Goal: Task Accomplishment & Management: Manage account settings

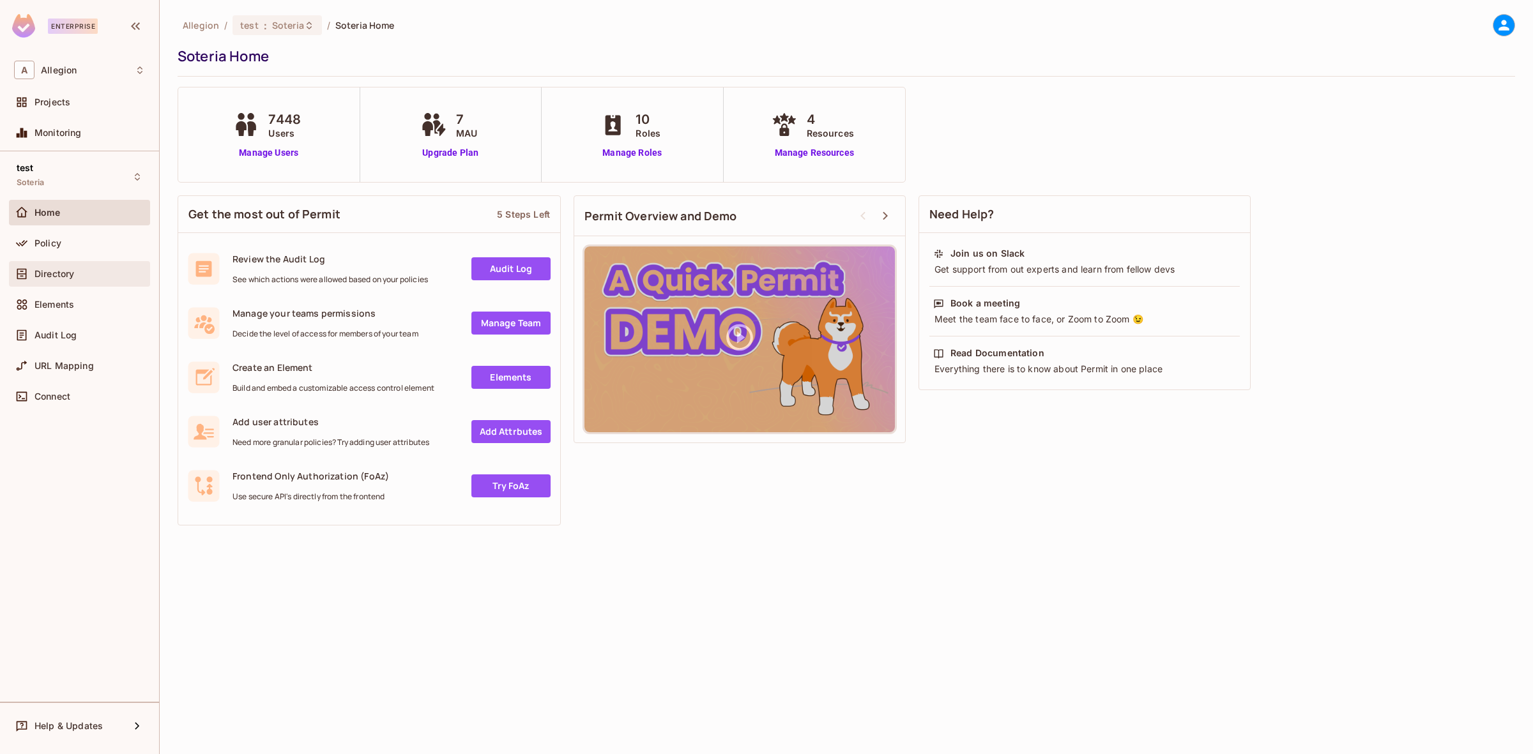
click at [114, 275] on div "Directory" at bounding box center [89, 274] width 110 height 10
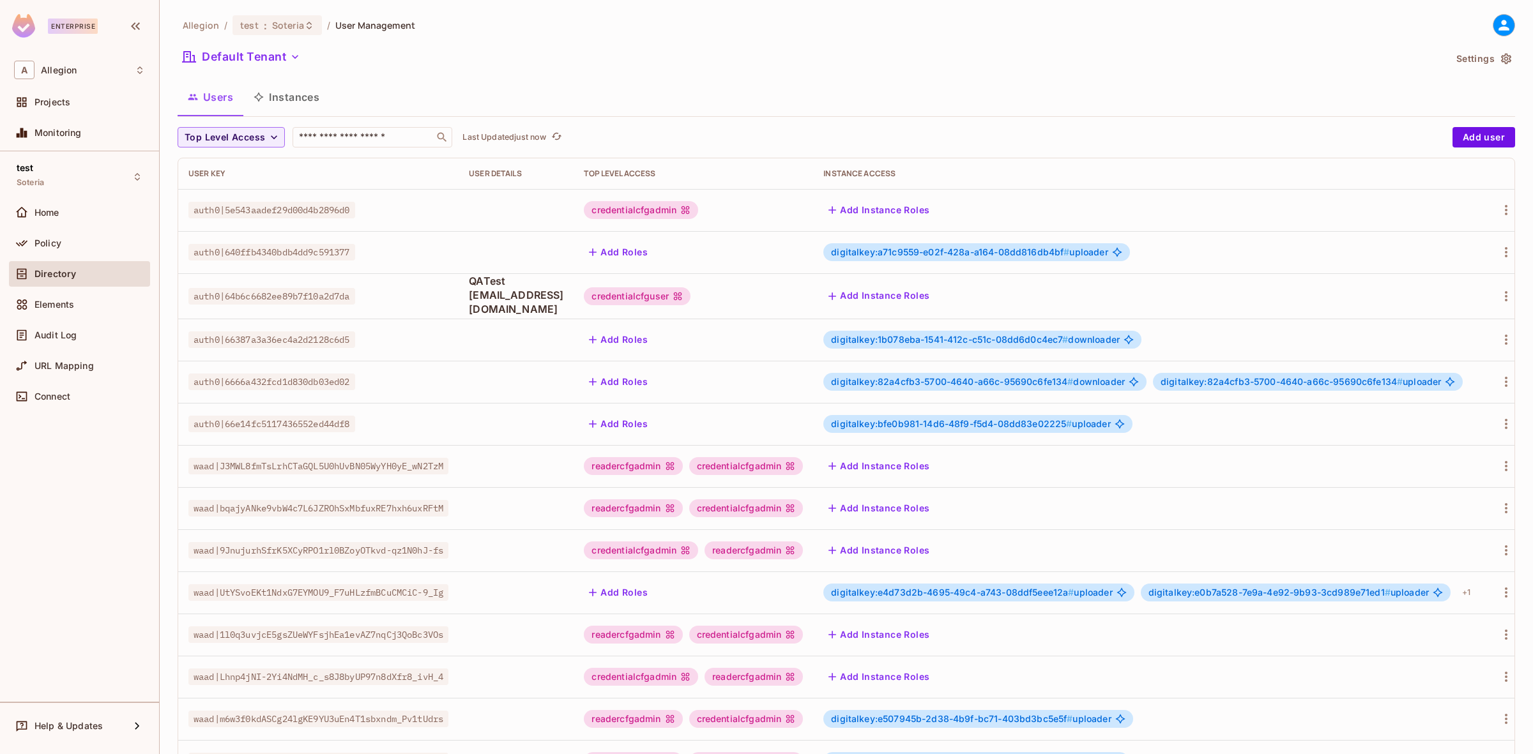
scroll to position [150, 0]
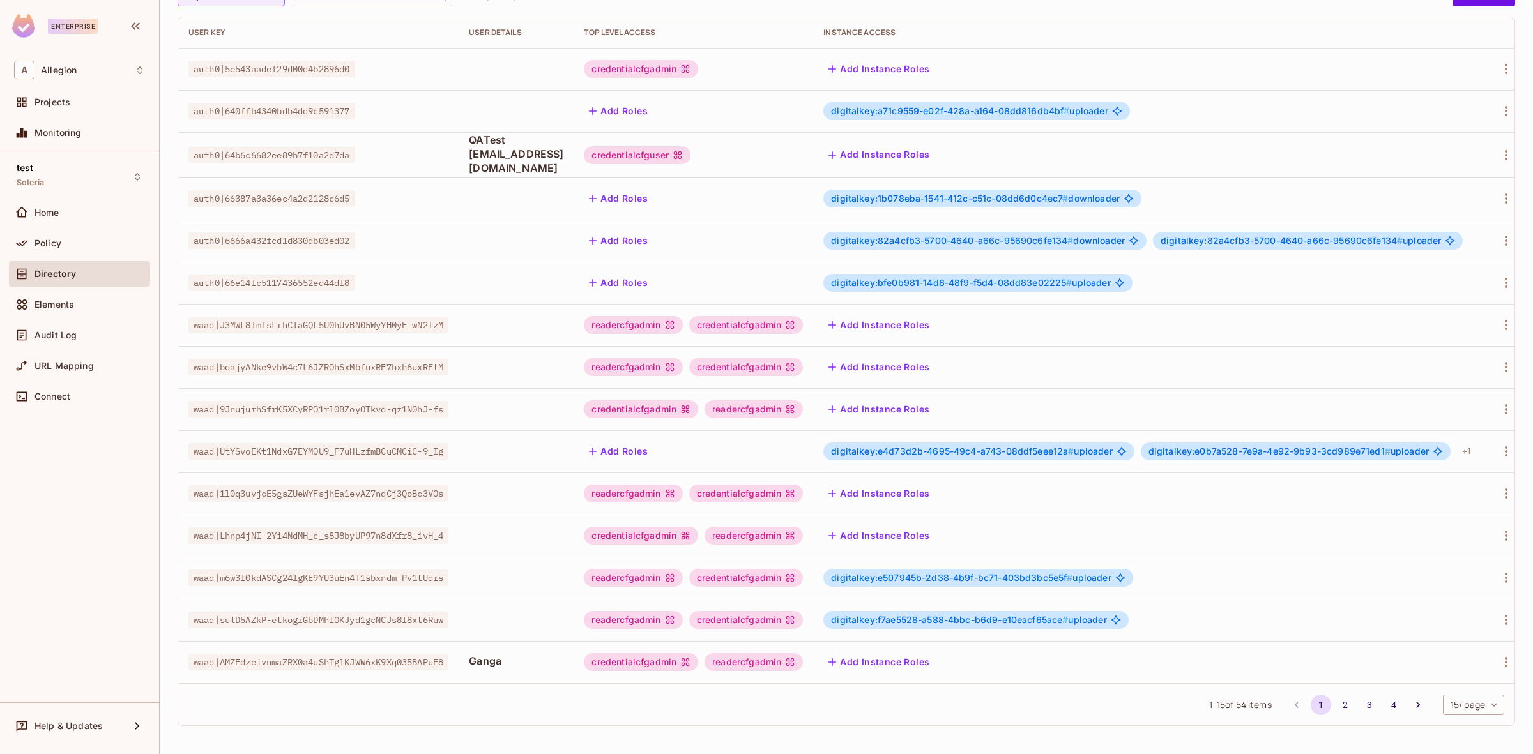
click at [1454, 699] on body "Enterprise A Allegion Projects Monitoring test Soteria Home Policy Directory El…" at bounding box center [766, 377] width 1533 height 754
click at [1456, 665] on li "20 / page" at bounding box center [1460, 671] width 64 height 27
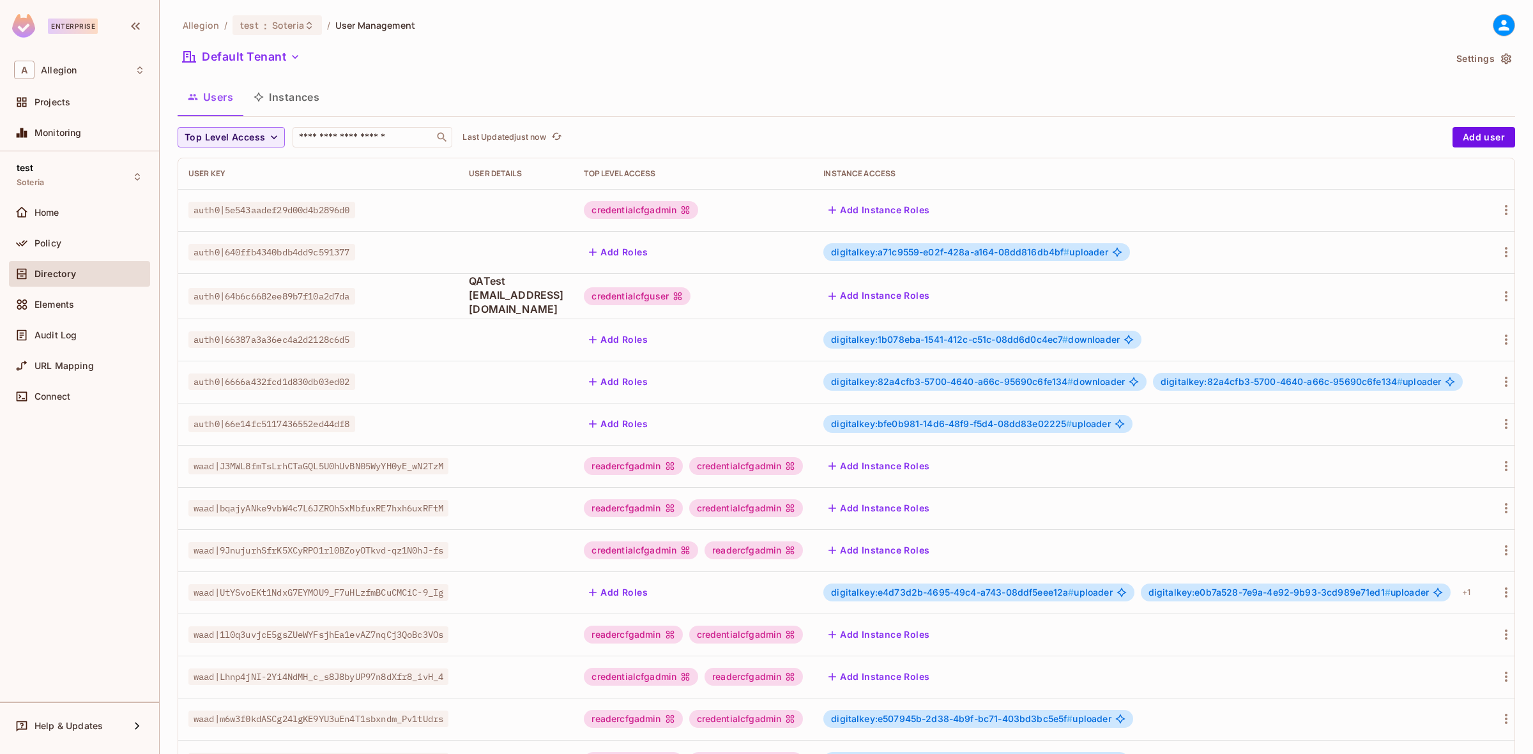
scroll to position [361, 0]
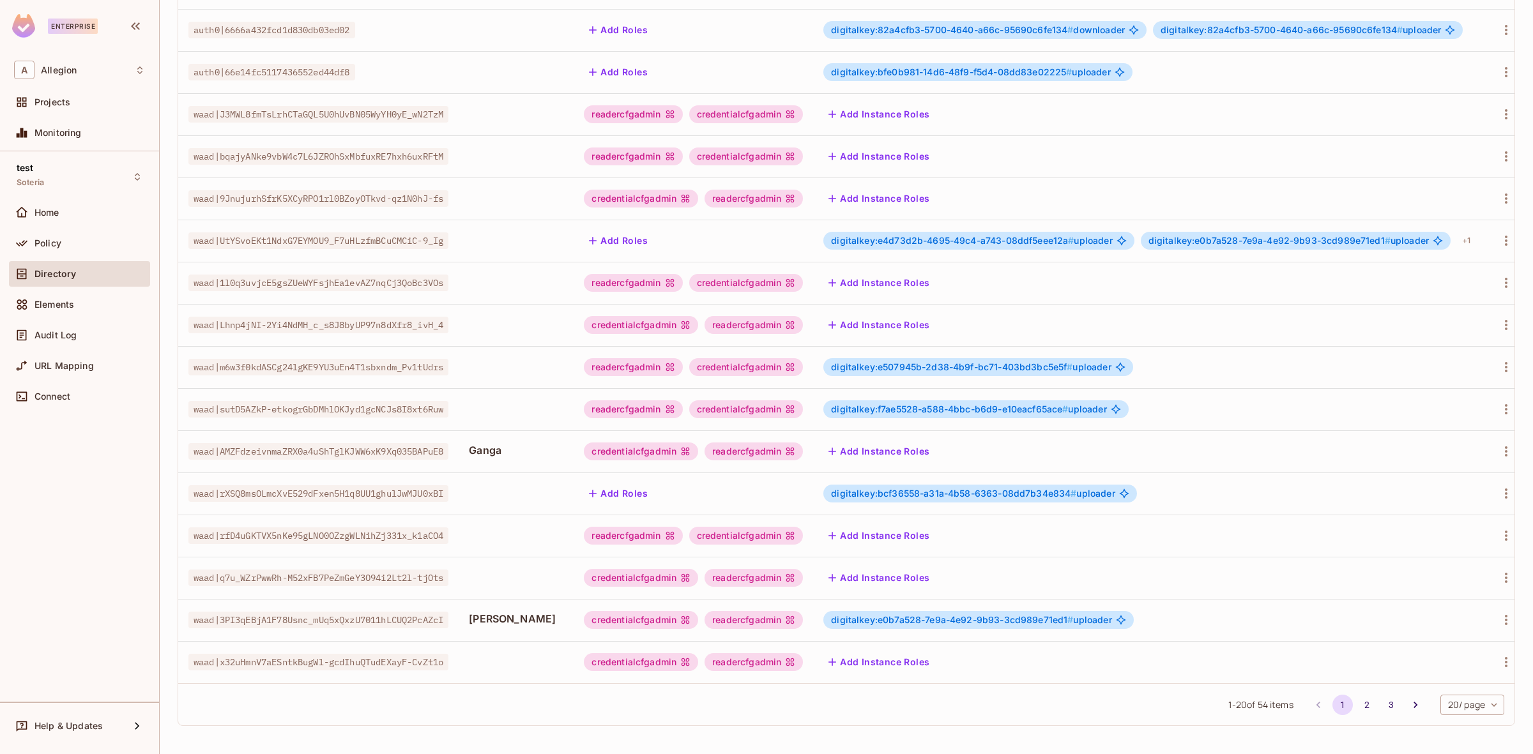
click at [1111, 615] on span "digitalkey:e0b7a528-7e9a-4e92-9b93-3cd989e71ed1 # uploader" at bounding box center [971, 620] width 280 height 10
click at [1068, 614] on span "digitalkey:e0b7a528-7e9a-4e92-9b93-3cd989e71ed1 #" at bounding box center [952, 619] width 242 height 11
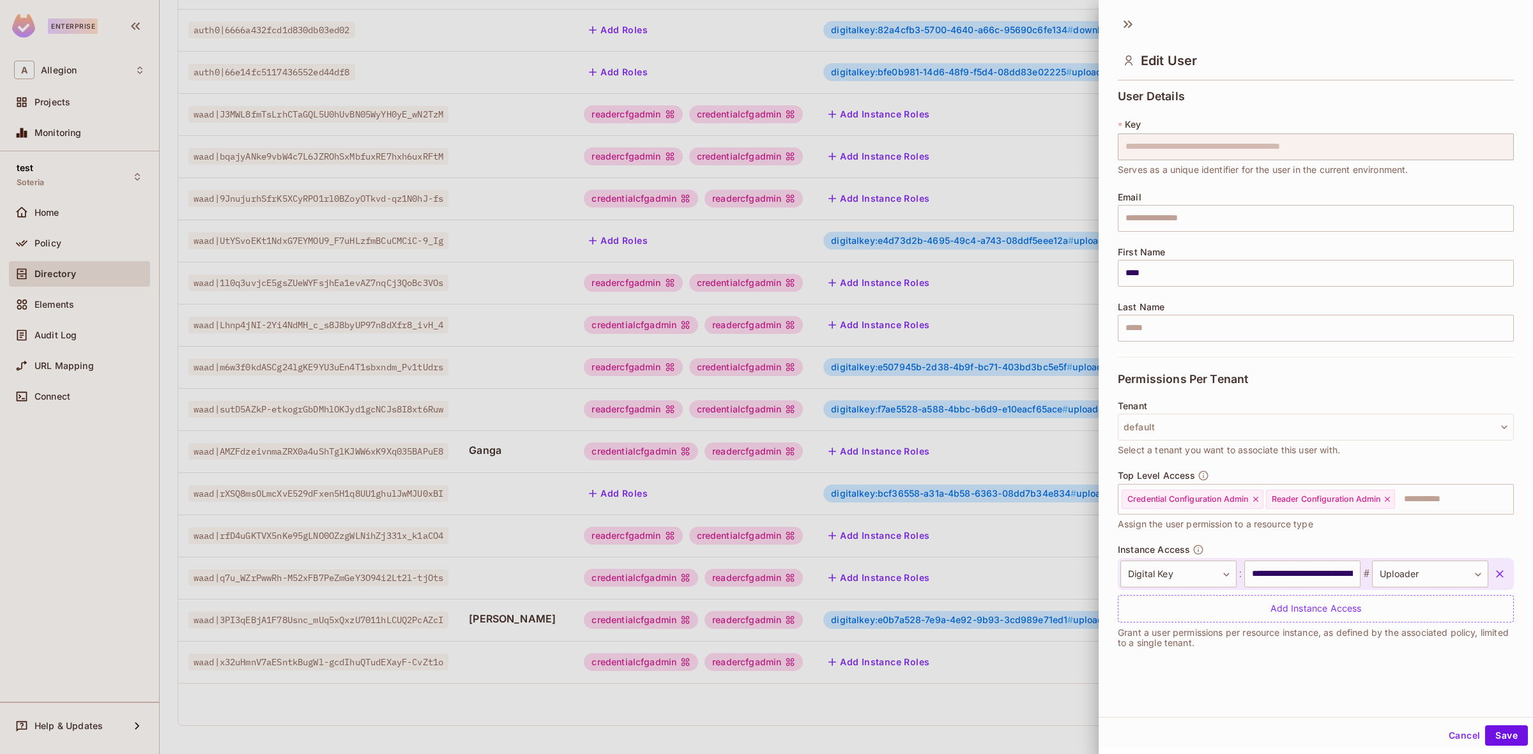
click at [708, 599] on div at bounding box center [766, 377] width 1533 height 754
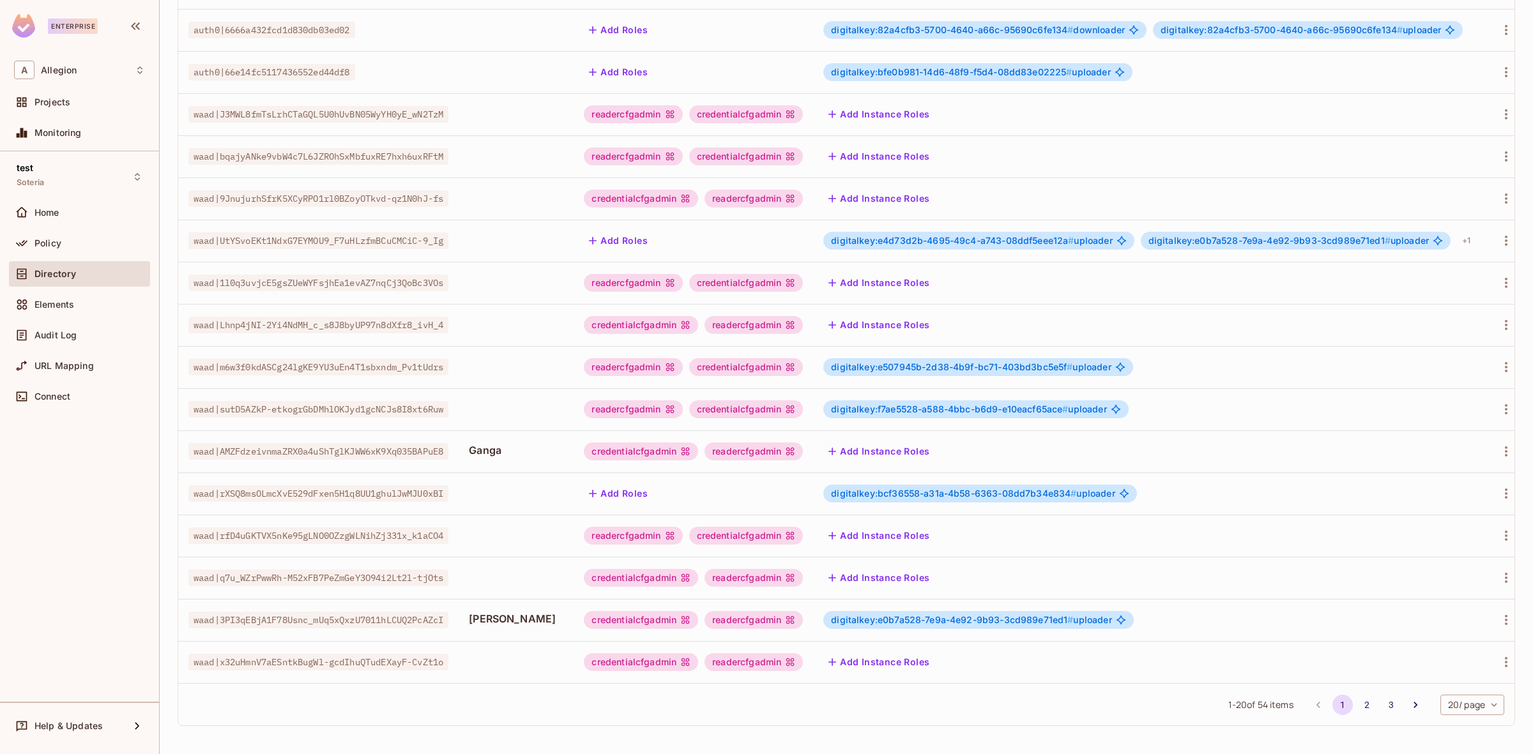
click at [1021, 614] on span "digitalkey:e0b7a528-7e9a-4e92-9b93-3cd989e71ed1 #" at bounding box center [952, 619] width 242 height 11
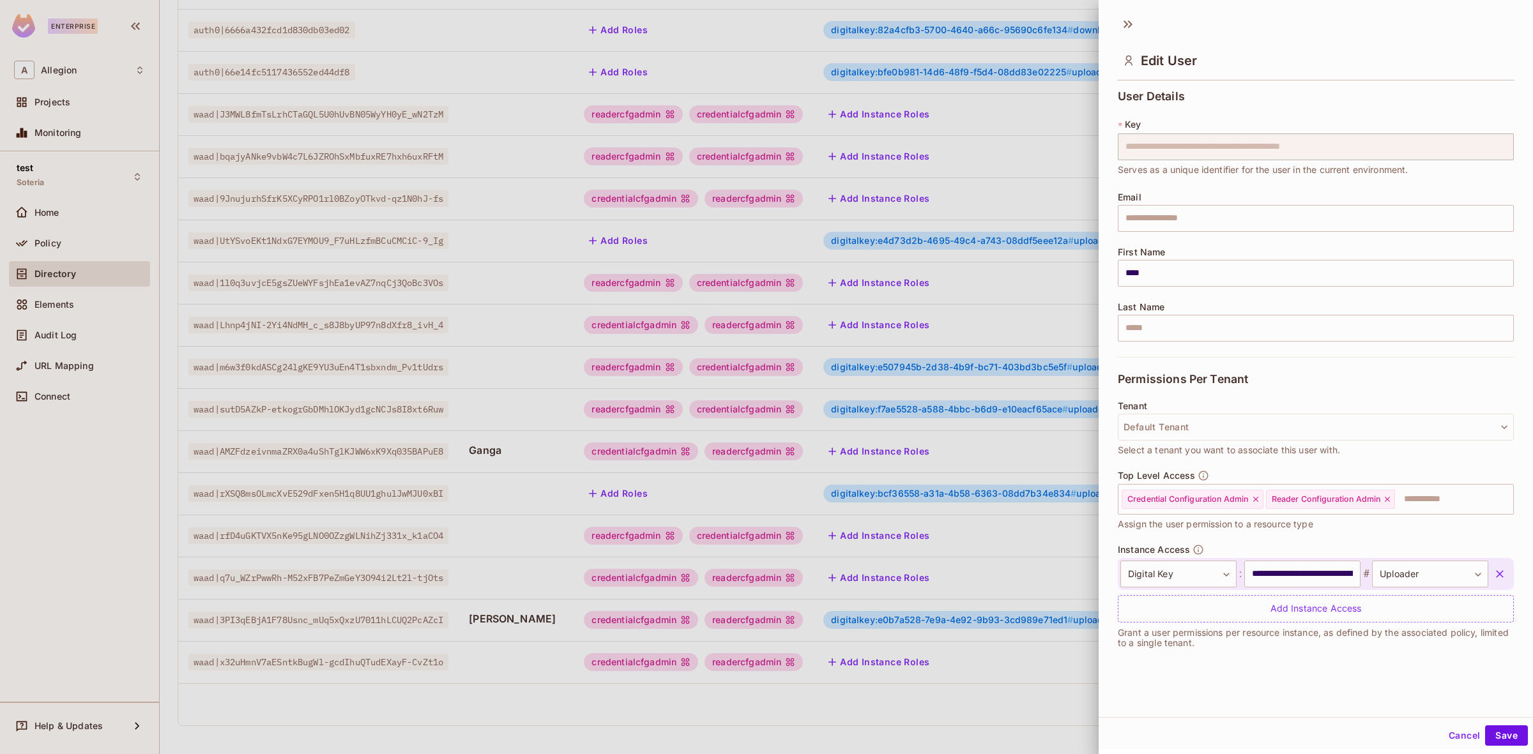
click at [1488, 579] on button "button" at bounding box center [1499, 574] width 23 height 23
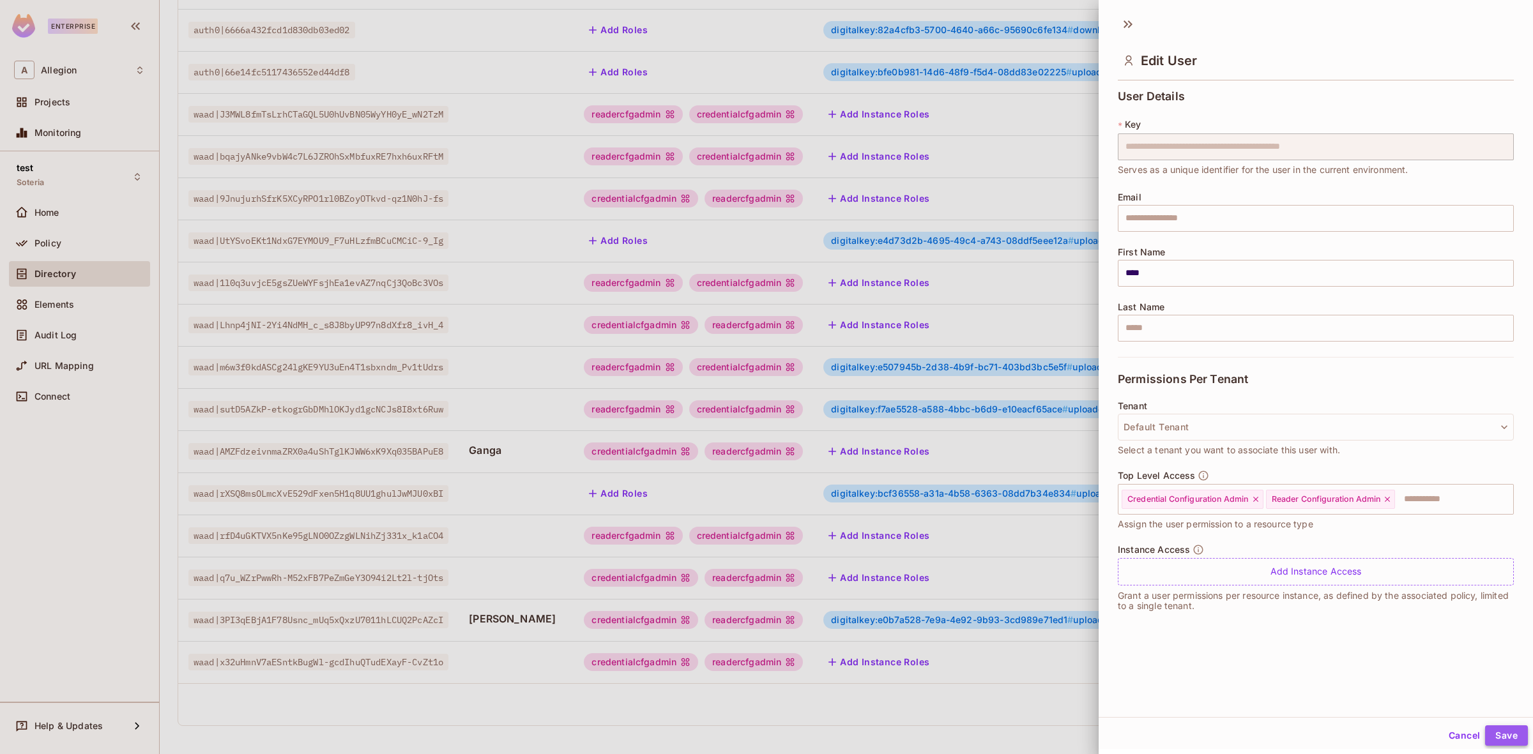
click at [1501, 732] on button "Save" at bounding box center [1506, 735] width 43 height 20
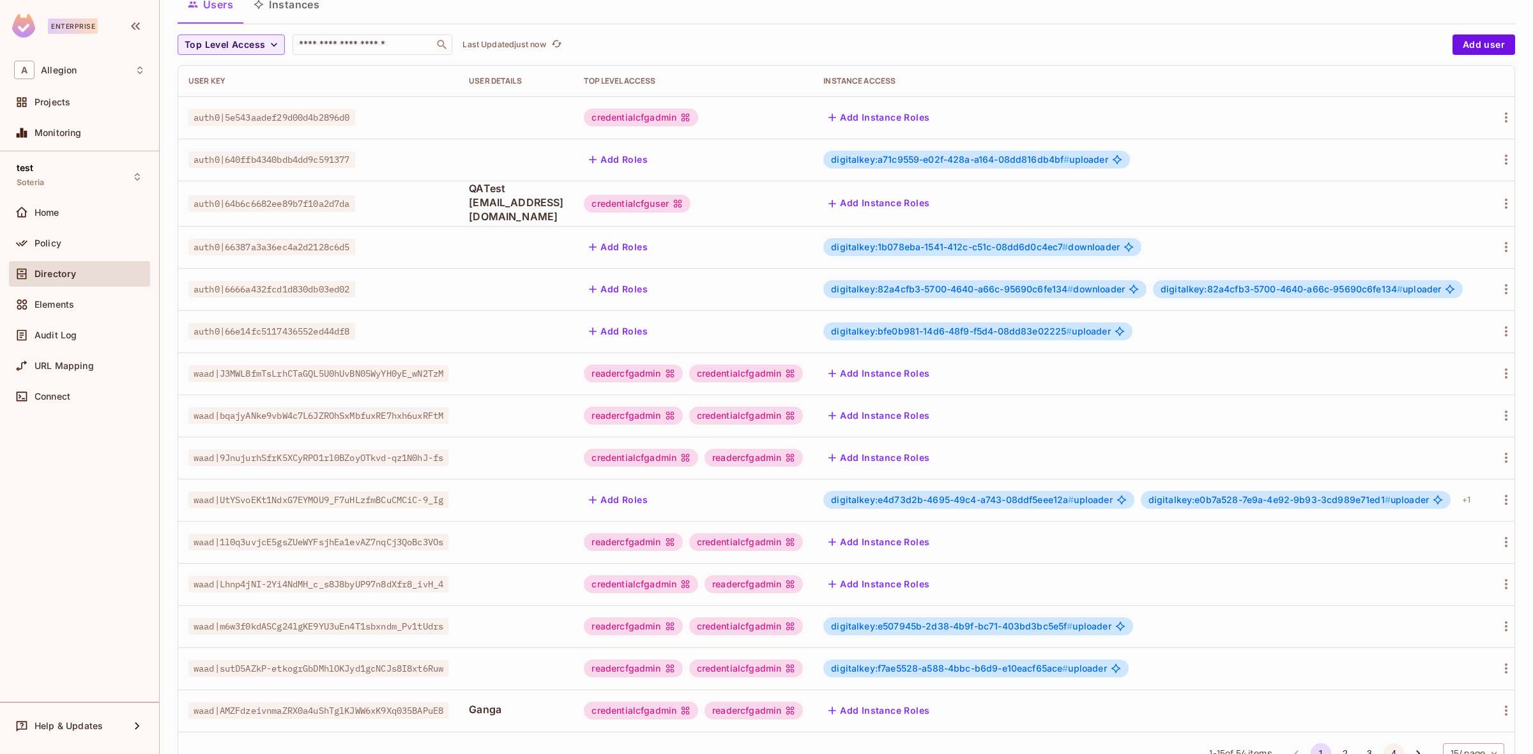
scroll to position [150, 0]
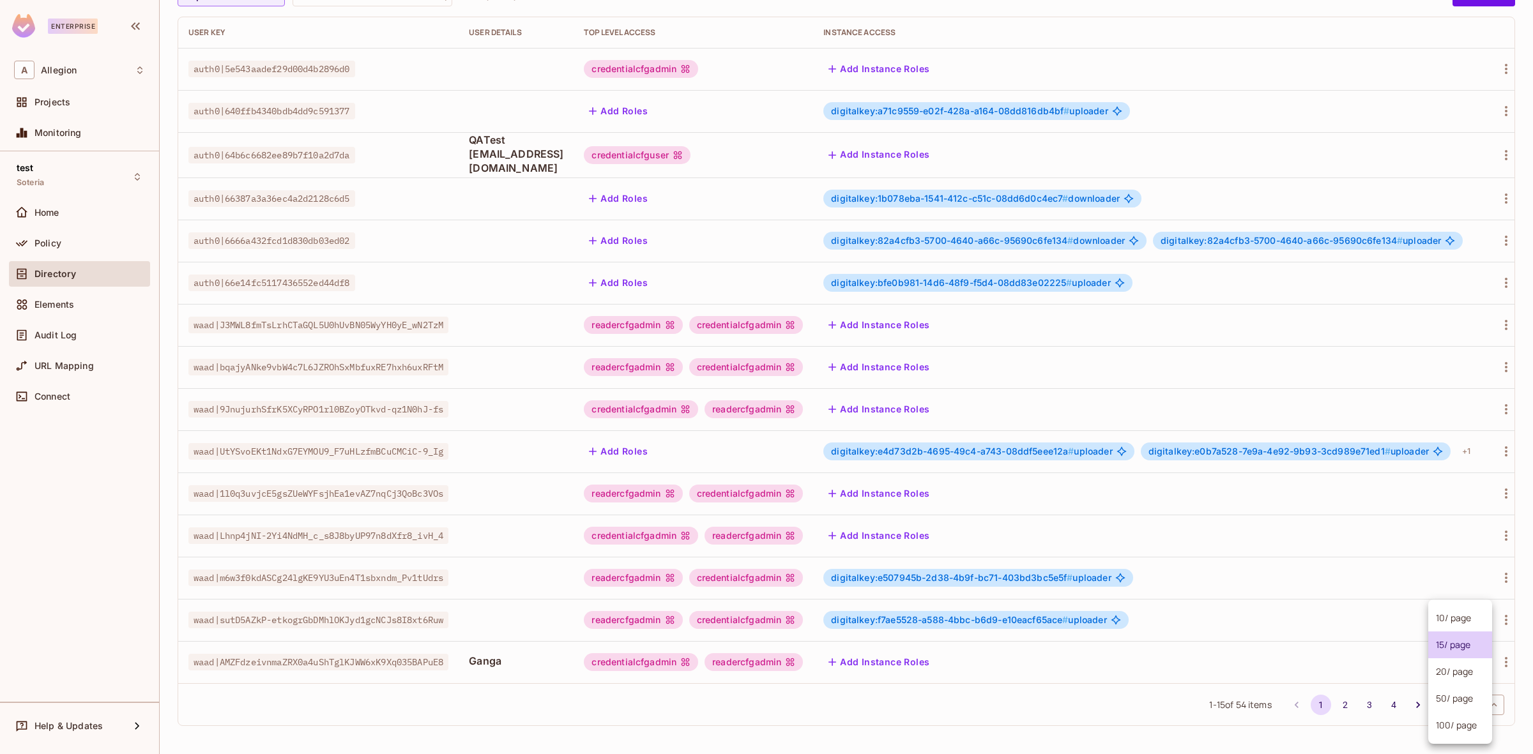
click at [1447, 712] on body "Enterprise A Allegion Projects Monitoring test Soteria Home Policy Directory El…" at bounding box center [766, 377] width 1533 height 754
click at [1452, 676] on li "20 / page" at bounding box center [1460, 671] width 64 height 27
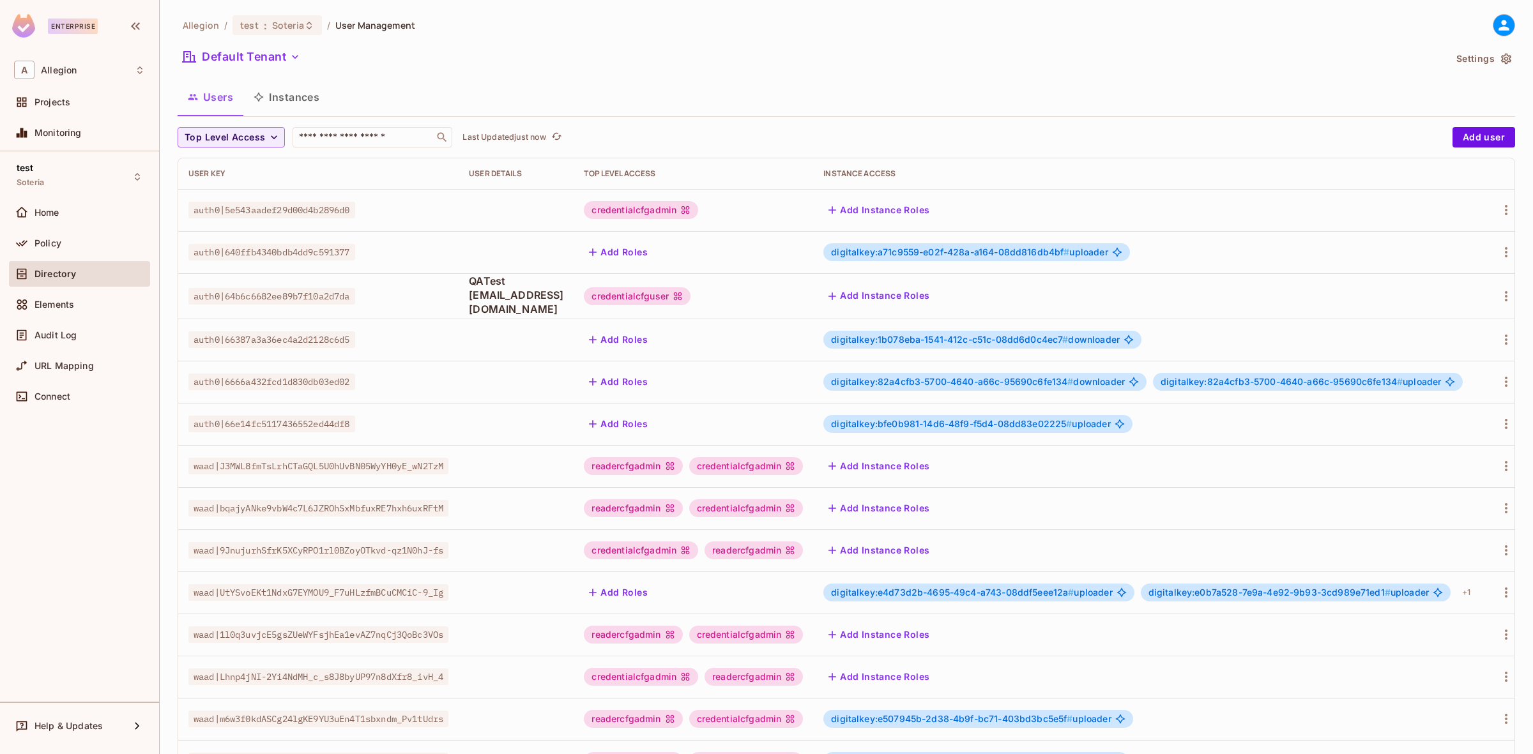
scroll to position [361, 0]
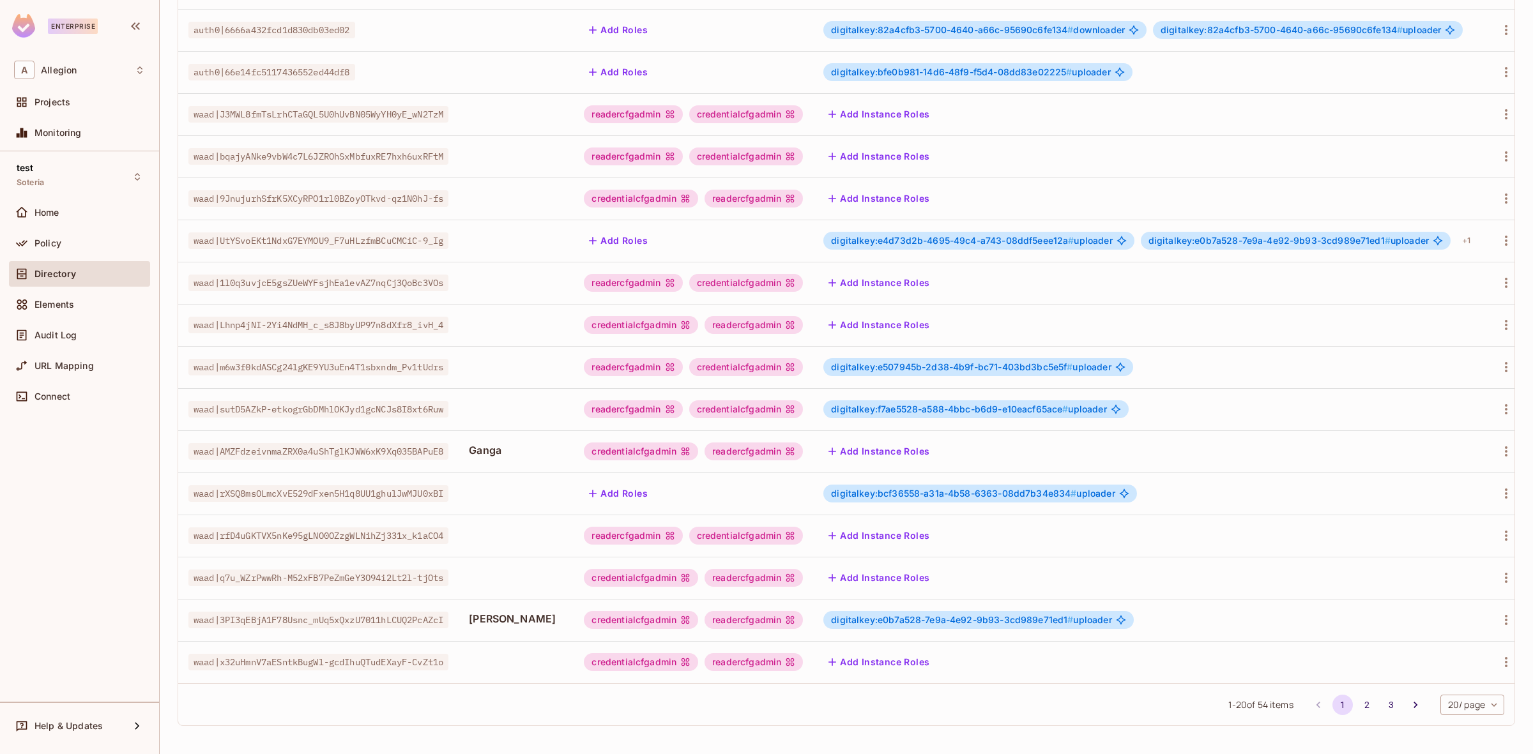
click at [803, 611] on div "readercfgadmin" at bounding box center [753, 620] width 98 height 18
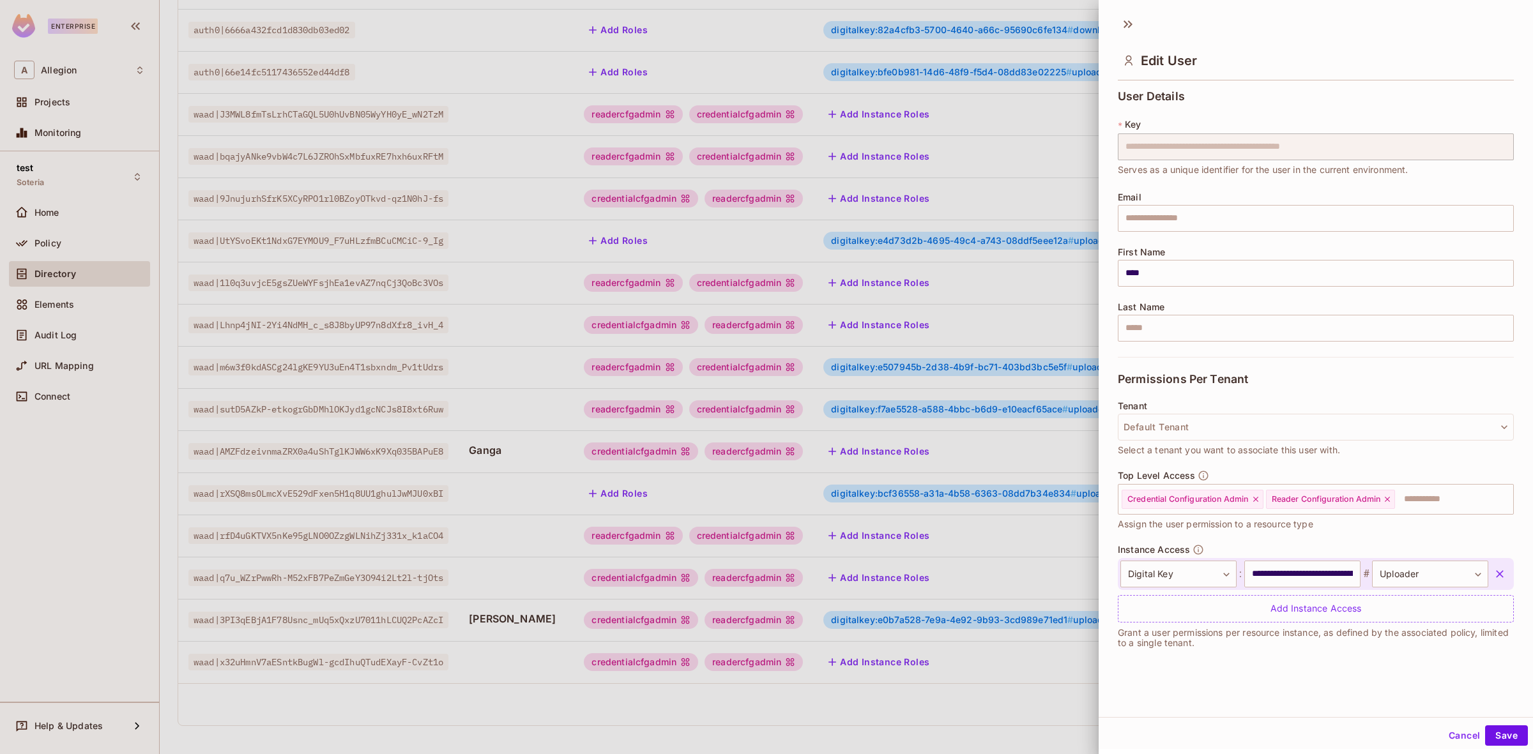
click at [1493, 568] on icon "button" at bounding box center [1499, 574] width 13 height 13
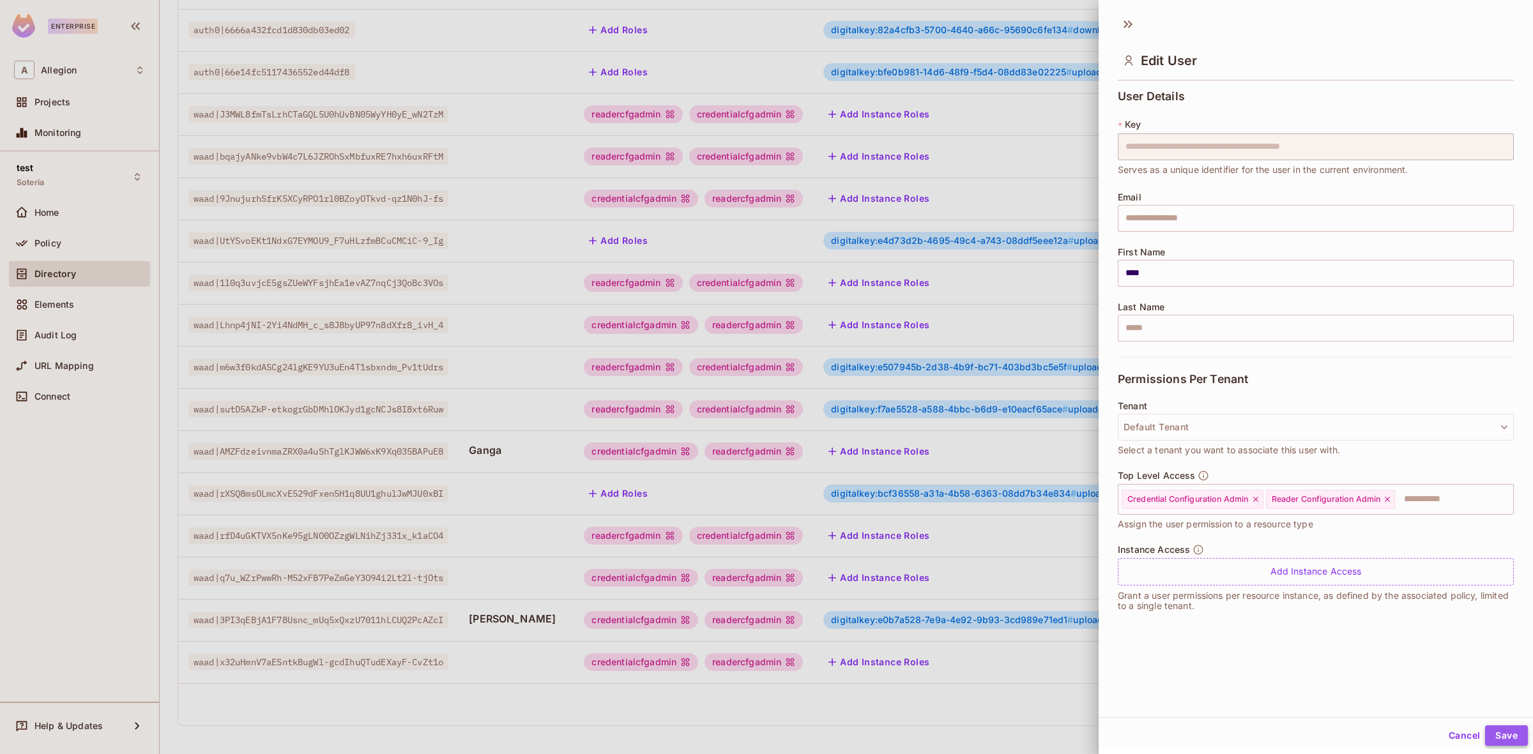
click at [1489, 738] on button "Save" at bounding box center [1506, 735] width 43 height 20
